Goal: Task Accomplishment & Management: Use online tool/utility

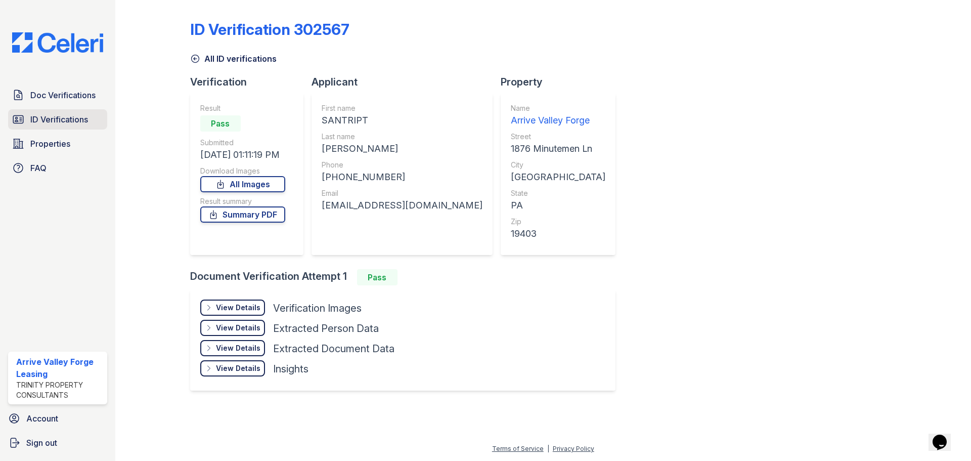
click at [61, 117] on span "ID Verifications" at bounding box center [59, 119] width 58 height 12
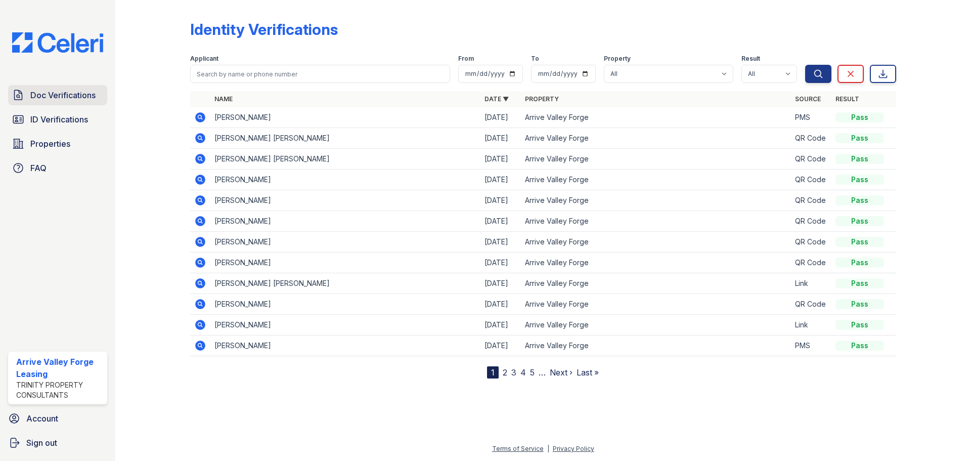
click at [63, 91] on span "Doc Verifications" at bounding box center [62, 95] width 65 height 12
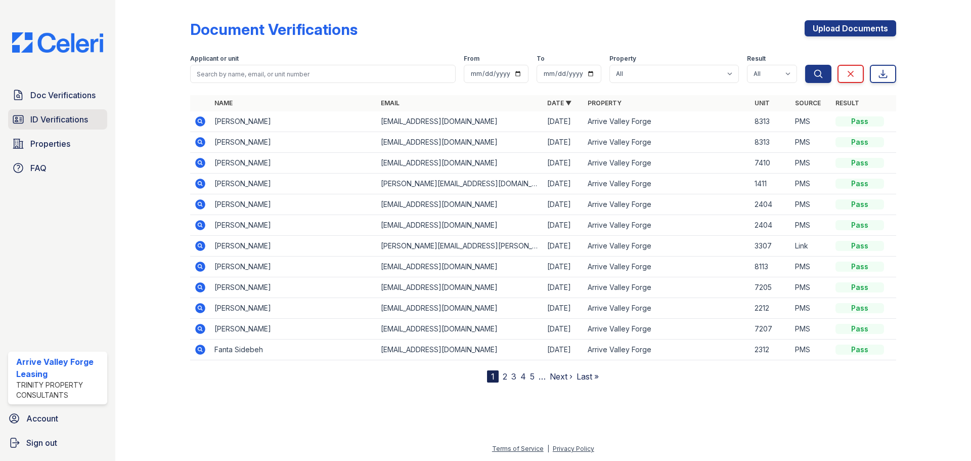
click at [64, 115] on span "ID Verifications" at bounding box center [59, 119] width 58 height 12
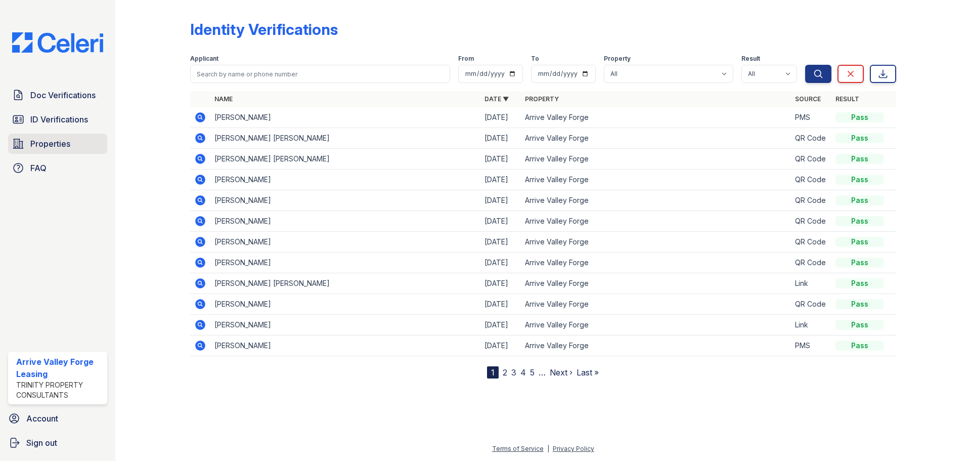
click at [70, 147] on link "Properties" at bounding box center [57, 144] width 99 height 20
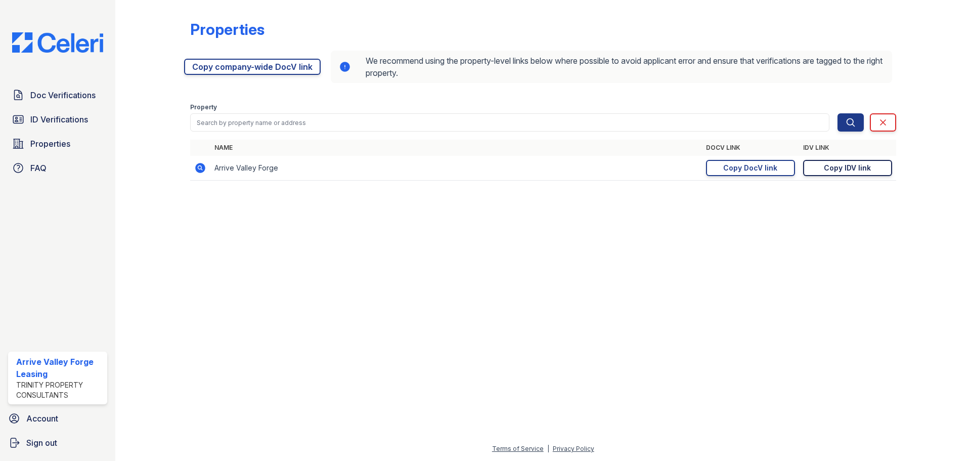
click at [851, 169] on div "Copy IDV link" at bounding box center [847, 168] width 47 height 10
click at [595, 331] on div at bounding box center [543, 325] width 823 height 236
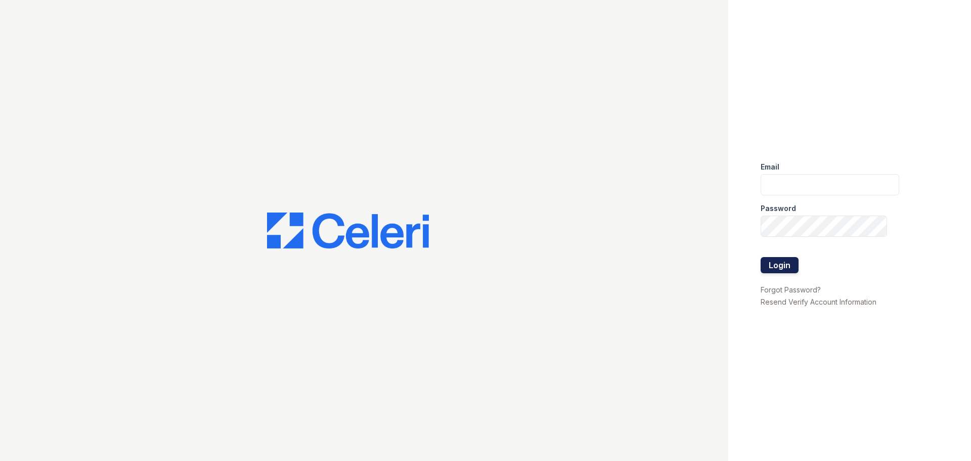
type input "arrivevalleyforge@trinity-pm.com"
click at [786, 259] on button "Login" at bounding box center [780, 265] width 38 height 16
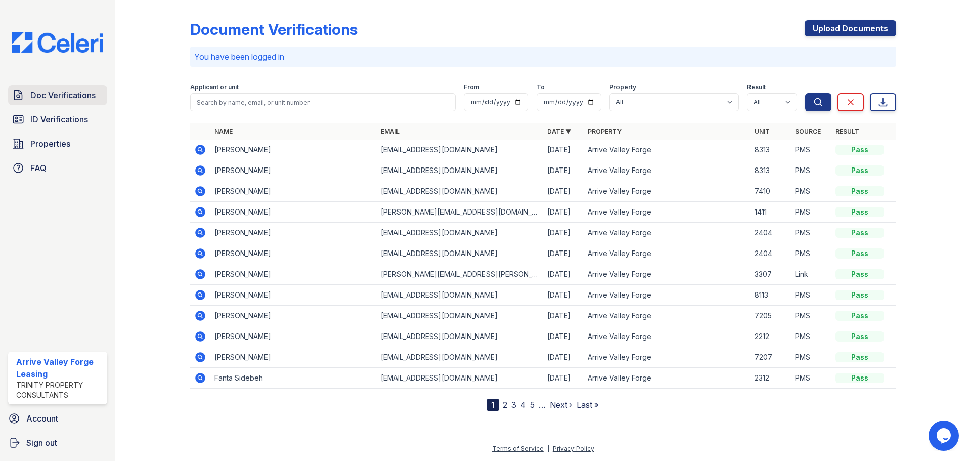
click at [60, 97] on span "Doc Verifications" at bounding box center [62, 95] width 65 height 12
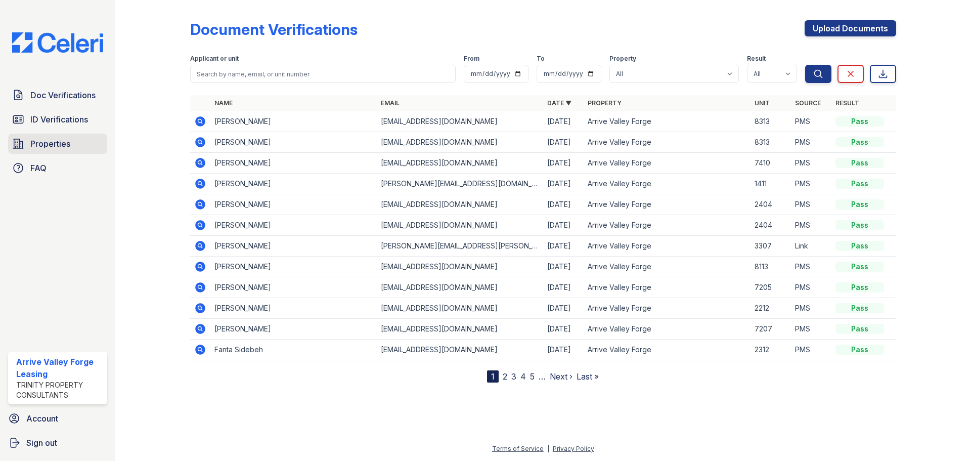
click at [63, 141] on span "Properties" at bounding box center [50, 144] width 40 height 12
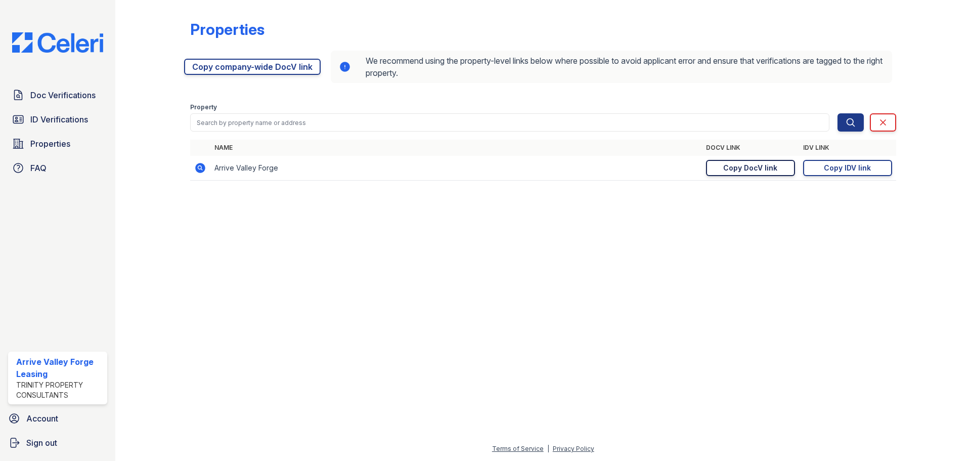
click at [764, 166] on div "Copy DocV link" at bounding box center [750, 168] width 54 height 10
